Goal: Information Seeking & Learning: Learn about a topic

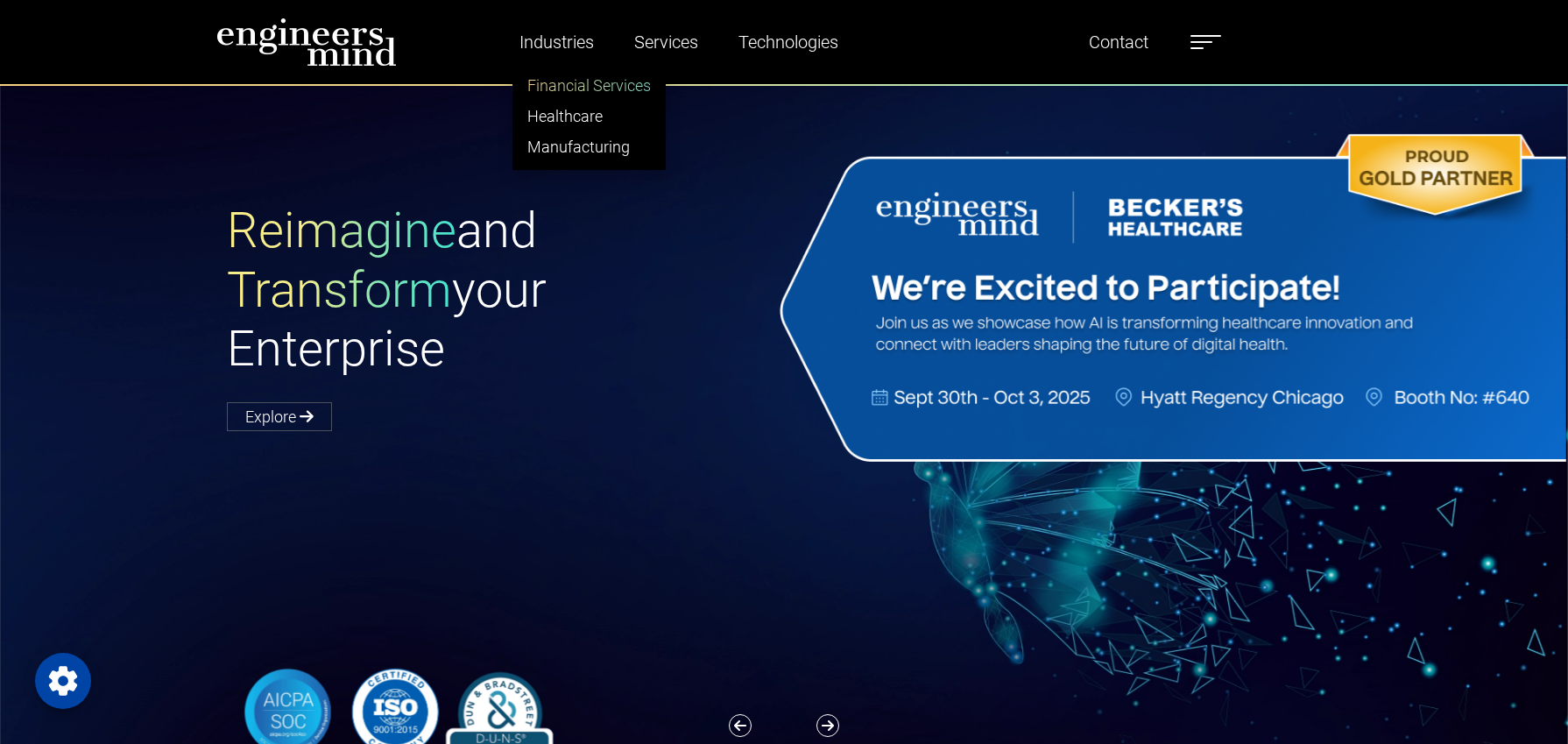
click at [588, 83] on link "Financial Services" at bounding box center [589, 85] width 152 height 31
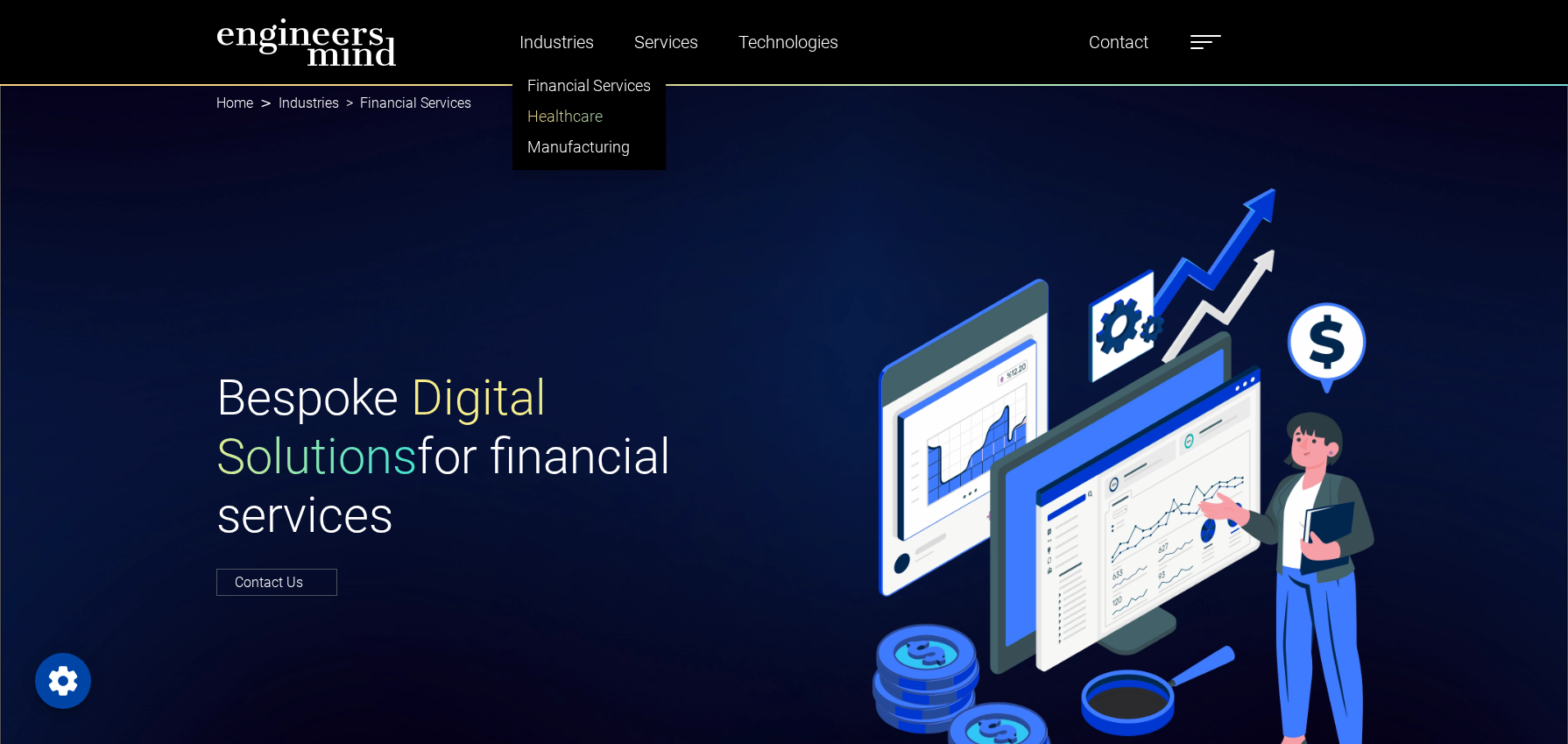
click at [566, 126] on link "Healthcare" at bounding box center [589, 116] width 152 height 31
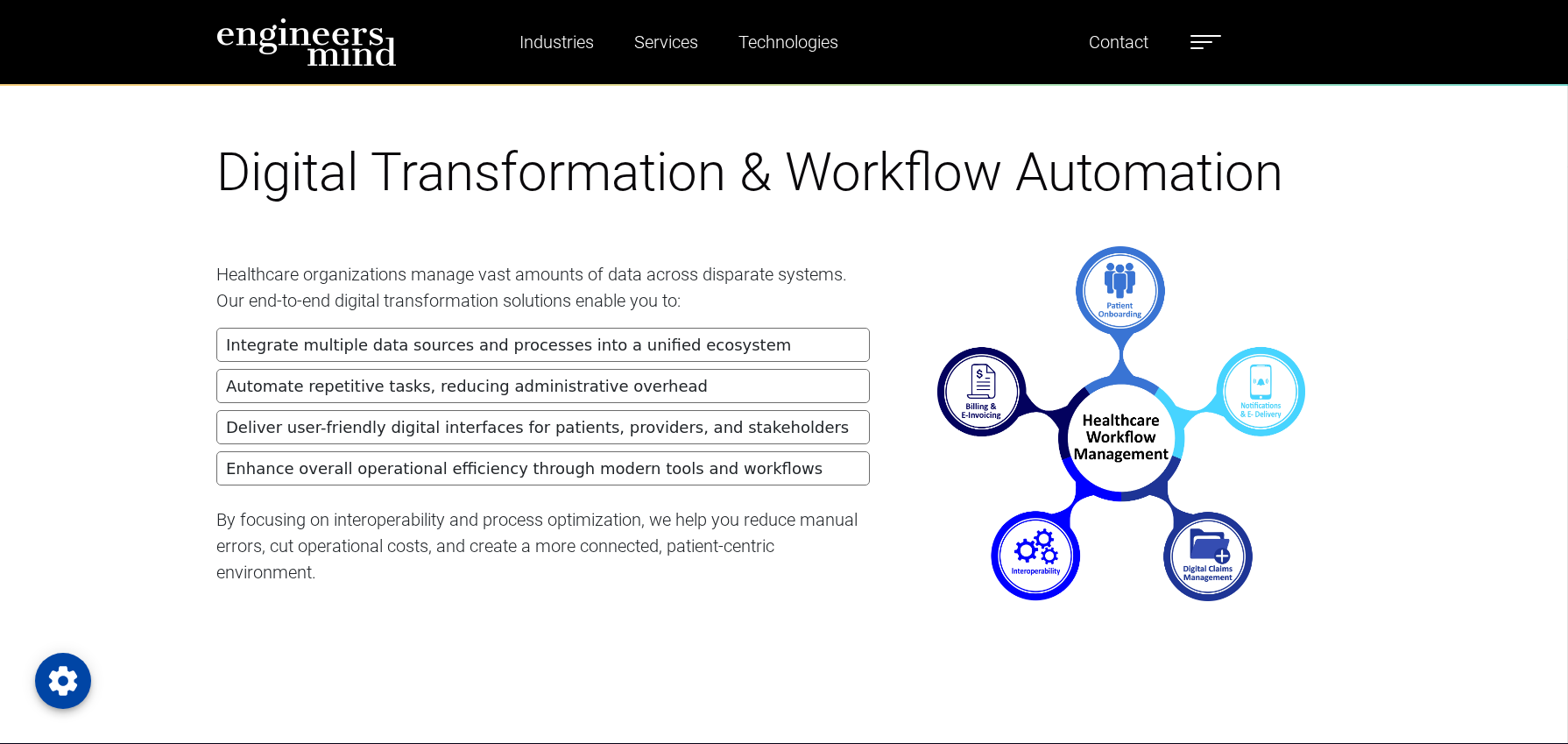
scroll to position [2322, 0]
